Goal: Check status: Check status

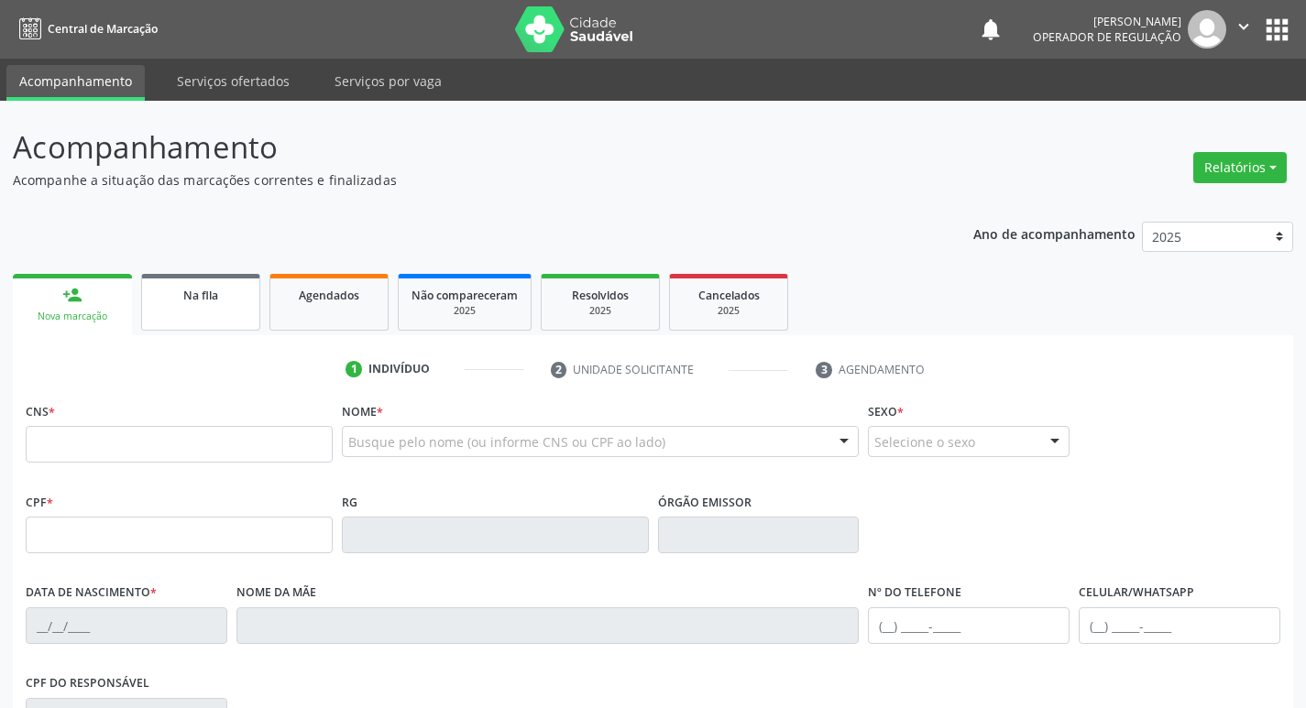
click at [212, 330] on ul "person_add Nova marcação Na fila Agendados Não compareceram 2025 Resolvidos 202…" at bounding box center [653, 302] width 1280 height 66
click at [213, 330] on link "Na fila" at bounding box center [200, 302] width 119 height 57
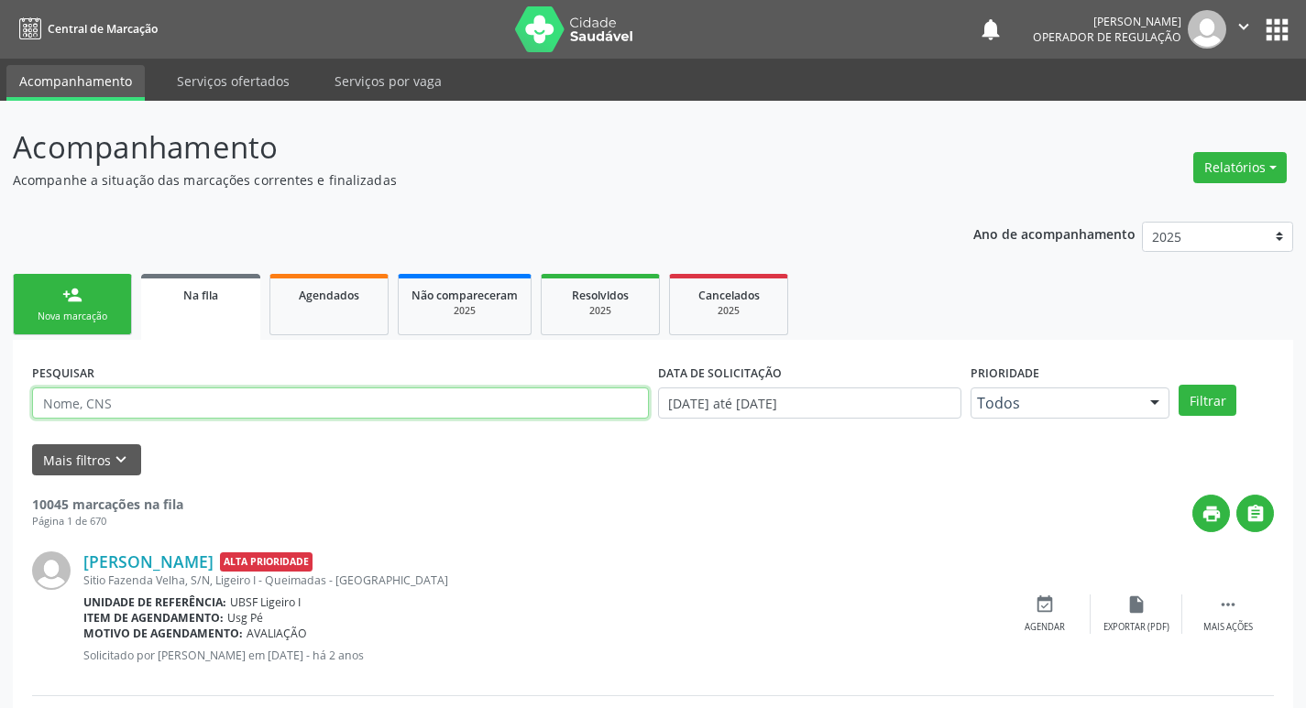
click at [219, 400] on input "text" at bounding box center [340, 403] width 617 height 31
paste input "702 1017 9726 6098"
click at [1179, 385] on button "Filtrar" at bounding box center [1208, 400] width 58 height 31
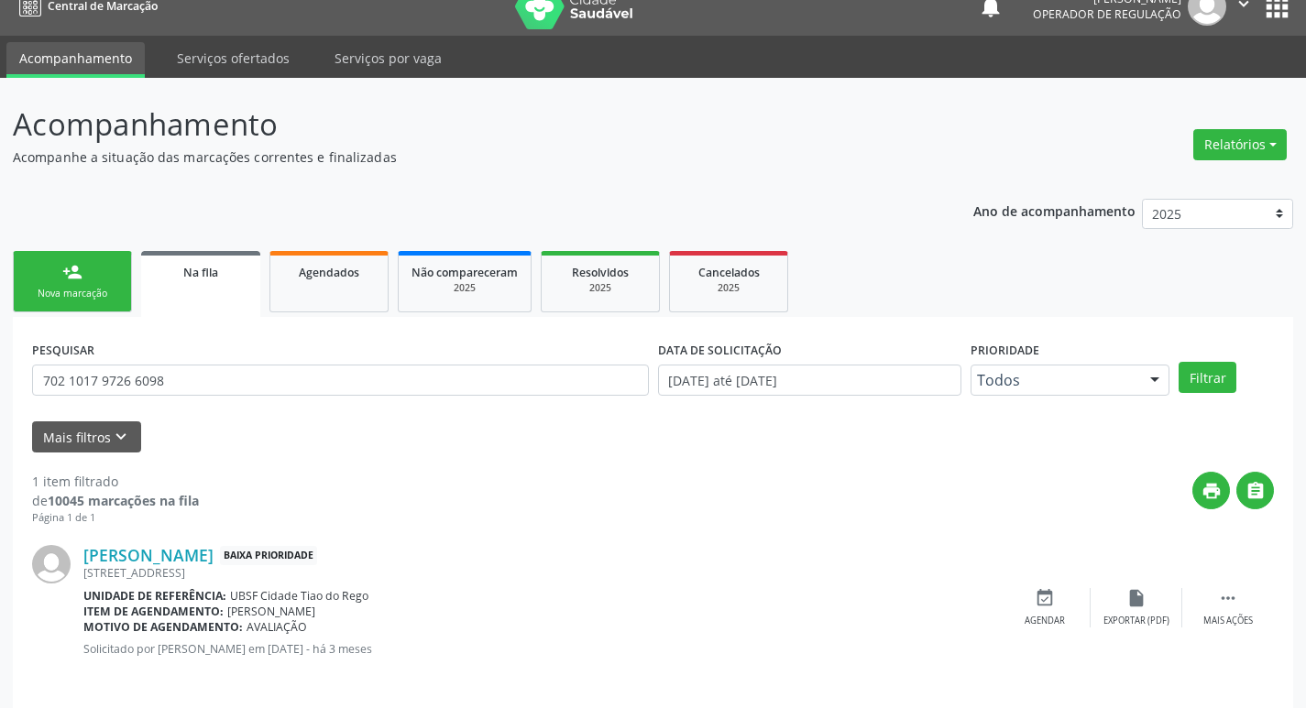
scroll to position [36, 0]
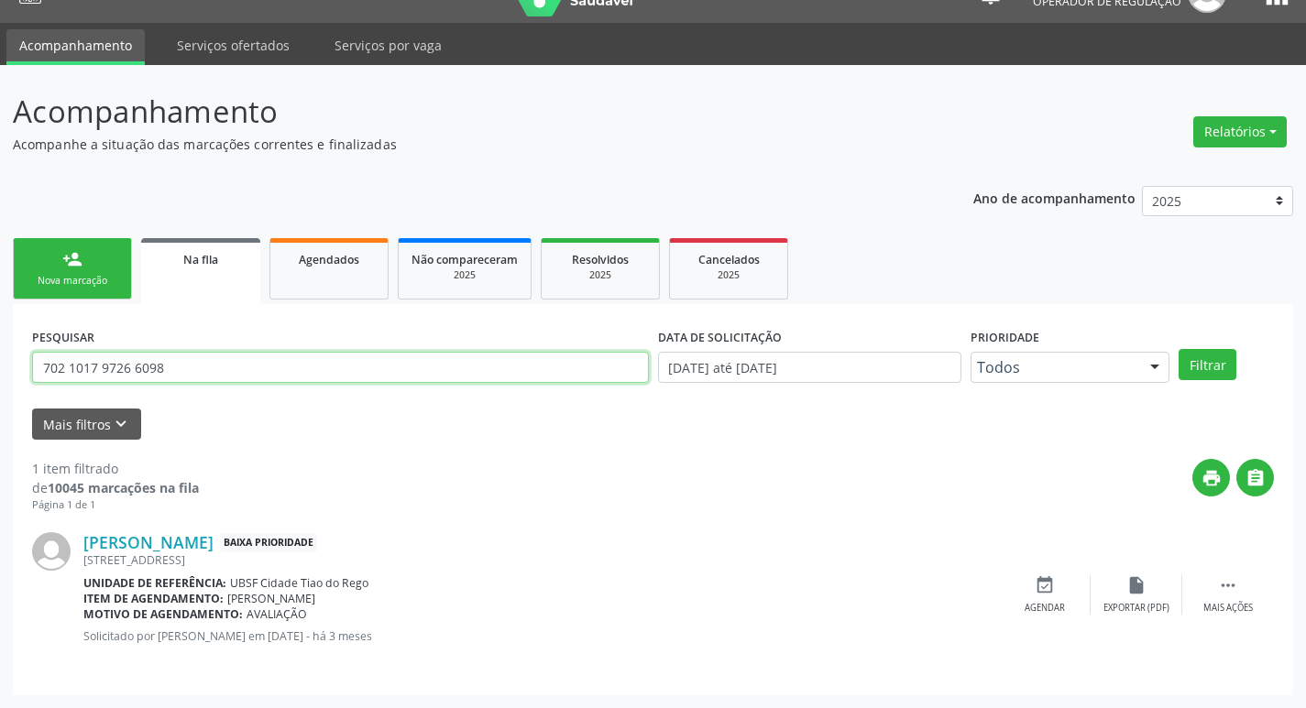
click at [199, 363] on input "702 1017 9726 6098" at bounding box center [340, 367] width 617 height 31
click at [1179, 349] on button "Filtrar" at bounding box center [1208, 364] width 58 height 31
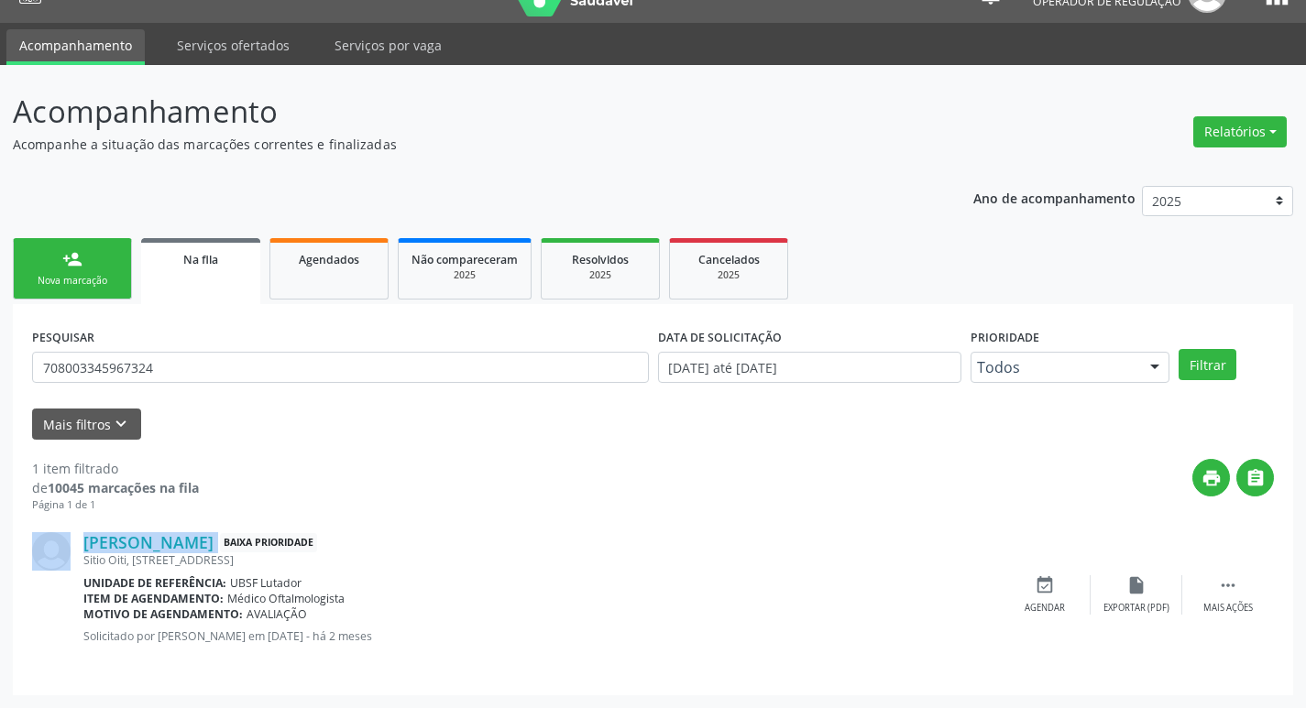
drag, startPoint x: 80, startPoint y: 537, endPoint x: 303, endPoint y: 546, distance: 223.8
click at [304, 546] on div "[PERSON_NAME] Baixa Prioridade Sitio Oiti, [STREET_ADDRESS] Unidade de referênc…" at bounding box center [653, 594] width 1242 height 163
copy div "[PERSON_NAME]"
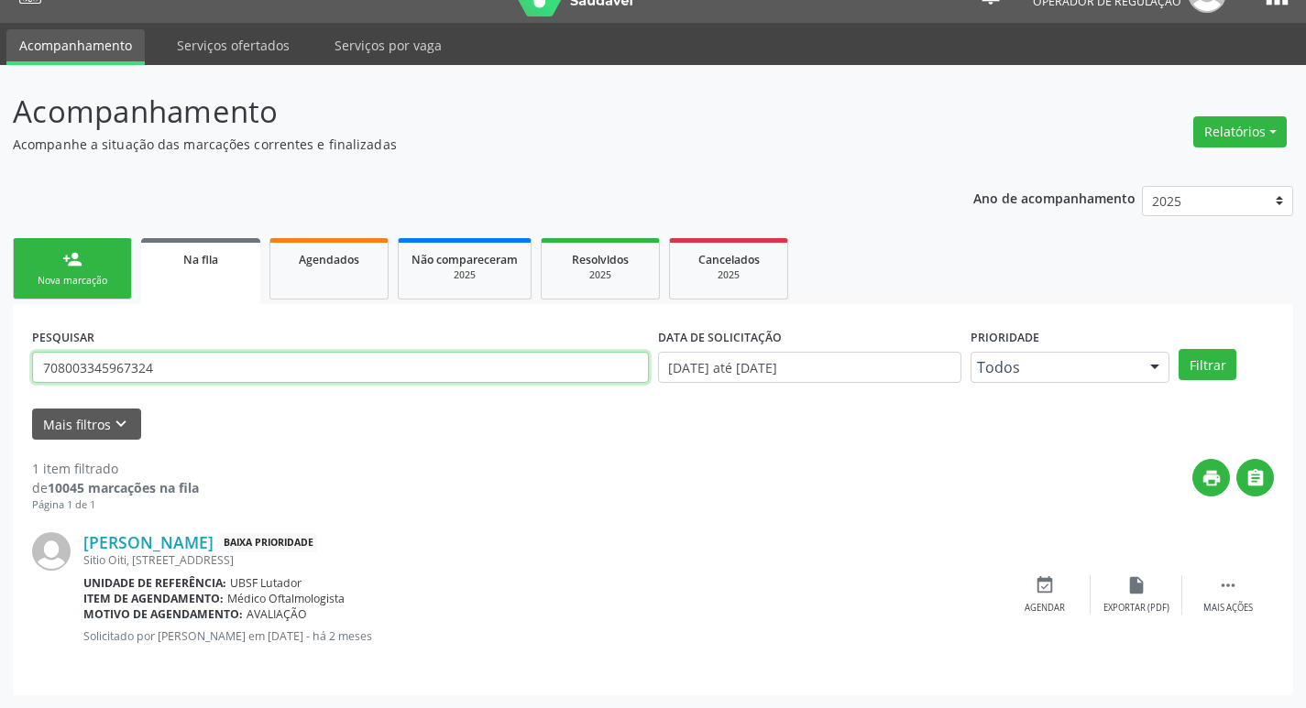
click at [99, 375] on input "708003345967324" at bounding box center [340, 367] width 617 height 31
click at [1179, 349] on button "Filtrar" at bounding box center [1208, 364] width 58 height 31
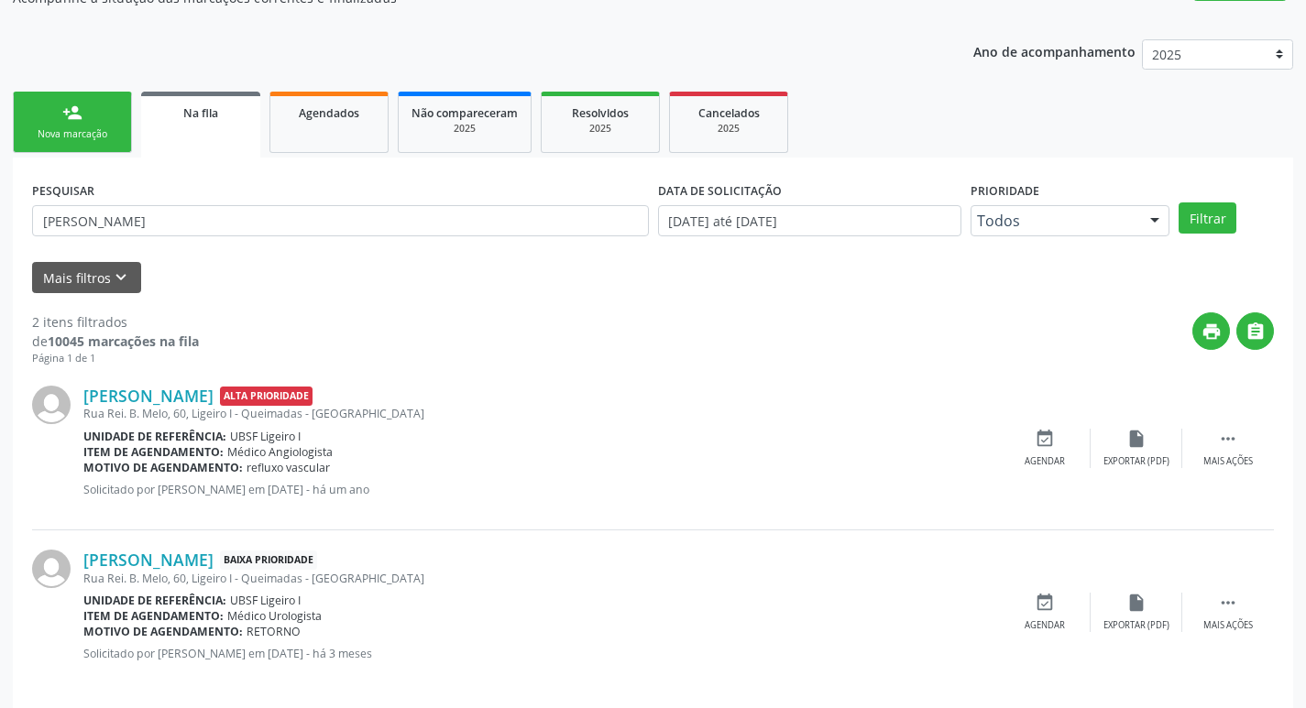
scroll to position [200, 0]
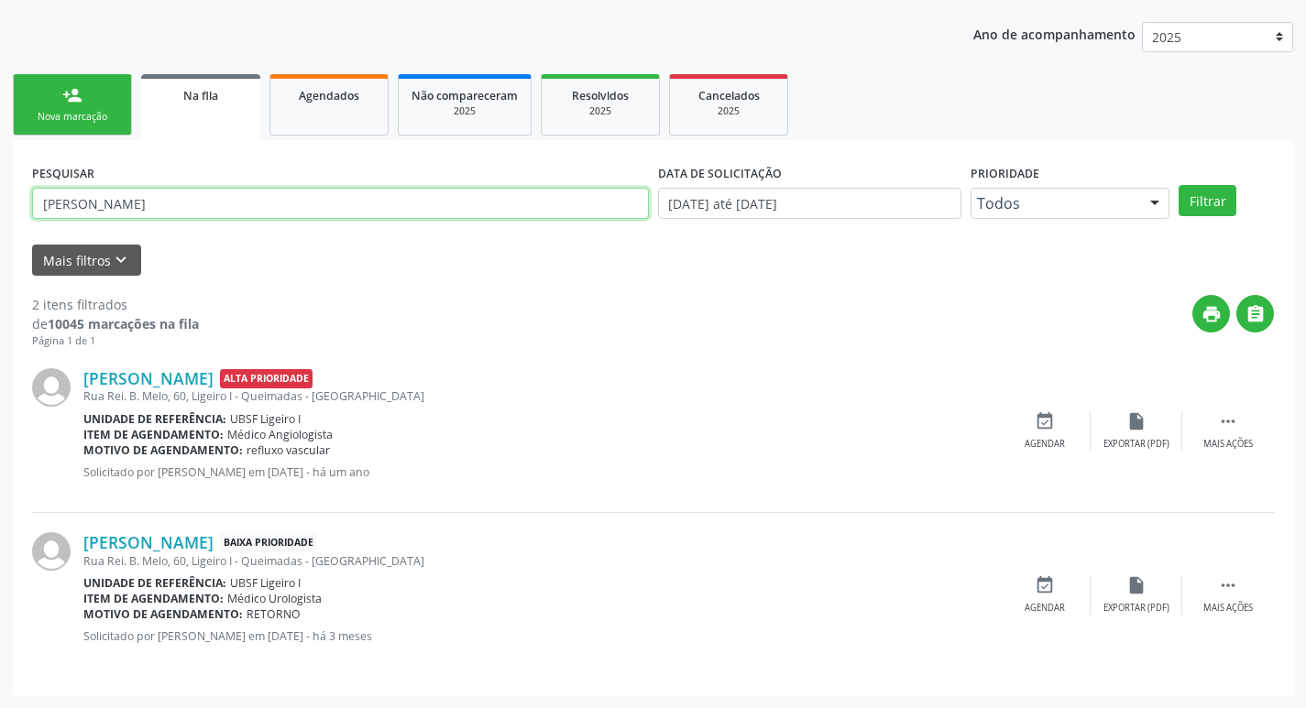
click at [127, 192] on input "[PERSON_NAME]" at bounding box center [340, 203] width 617 height 31
click at [1179, 185] on button "Filtrar" at bounding box center [1208, 200] width 58 height 31
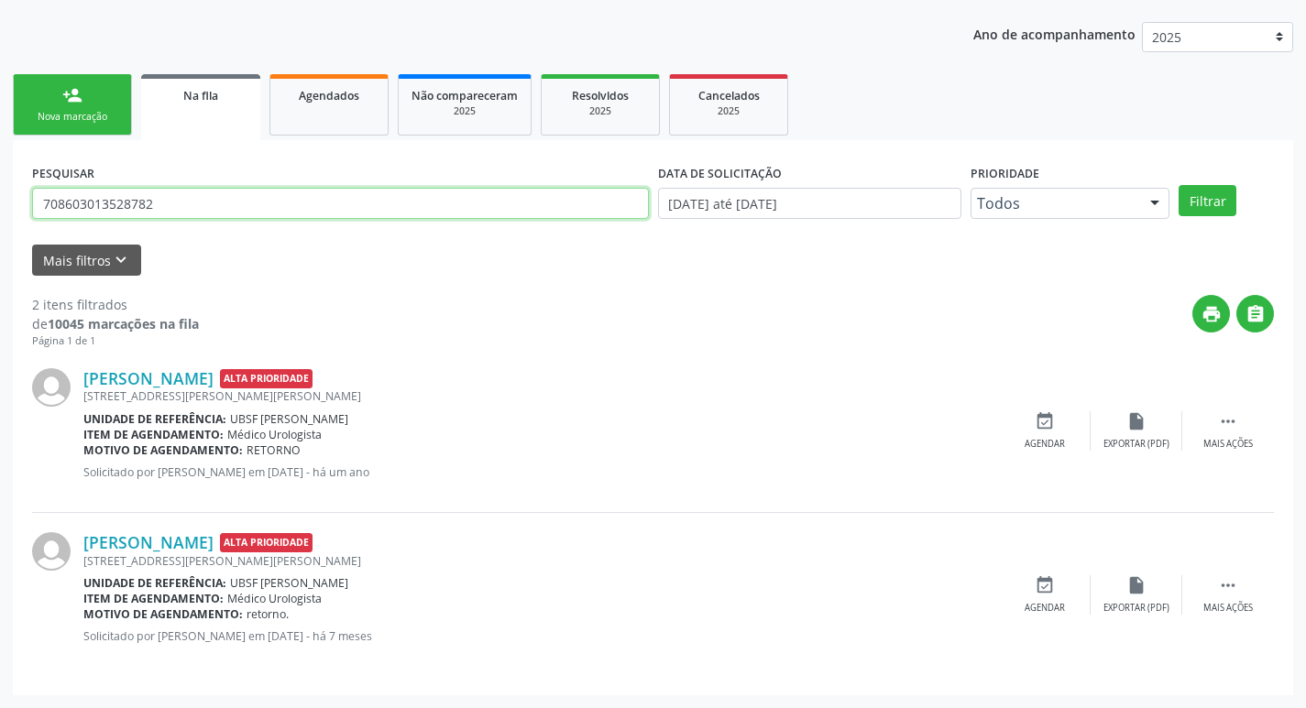
click at [169, 188] on input "708603013528782" at bounding box center [340, 203] width 617 height 31
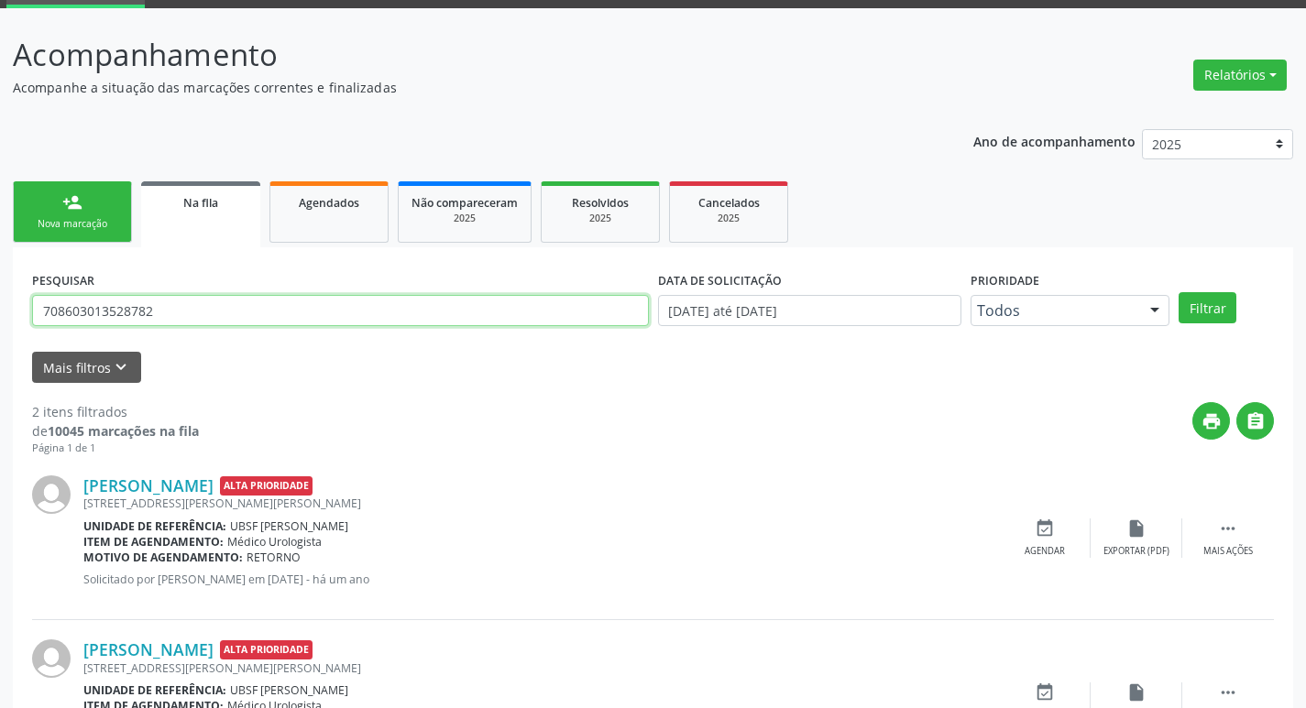
scroll to position [0, 0]
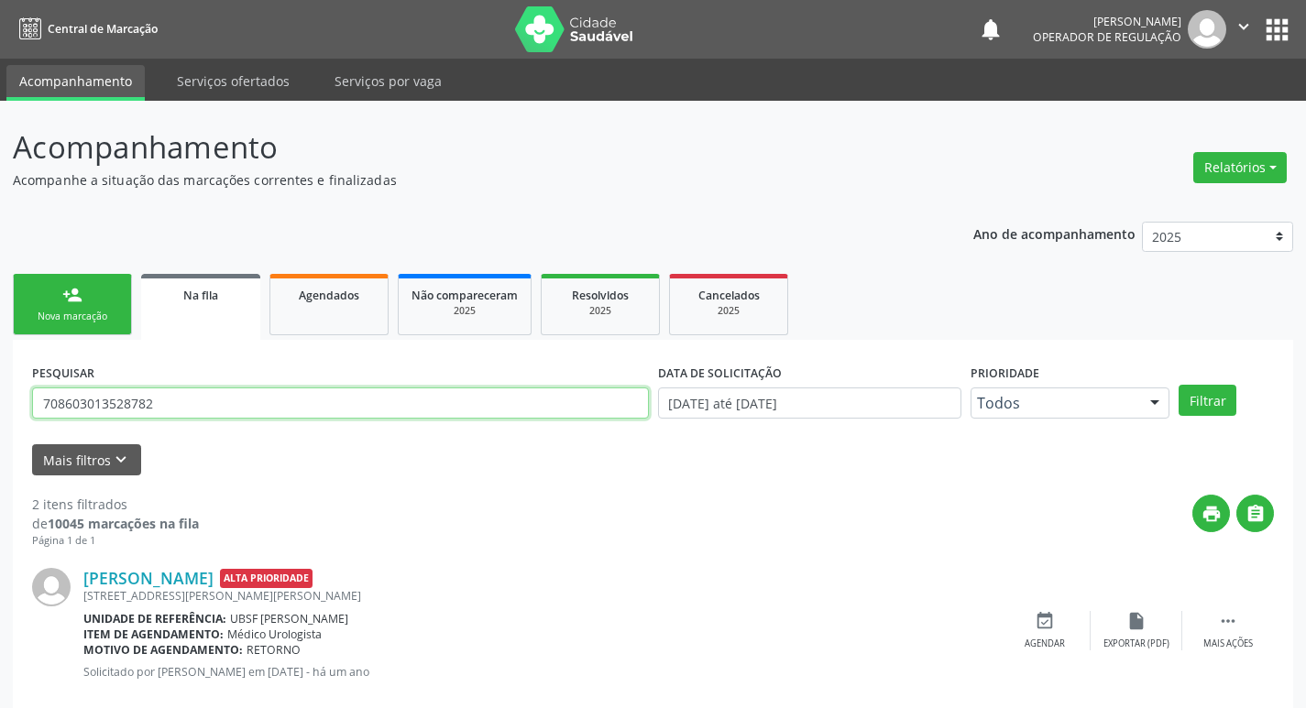
paste input "1 0008 8811 7895"
type input "701 0008 8811 7895"
click at [1179, 385] on button "Filtrar" at bounding box center [1208, 400] width 58 height 31
